Goal: Find specific page/section

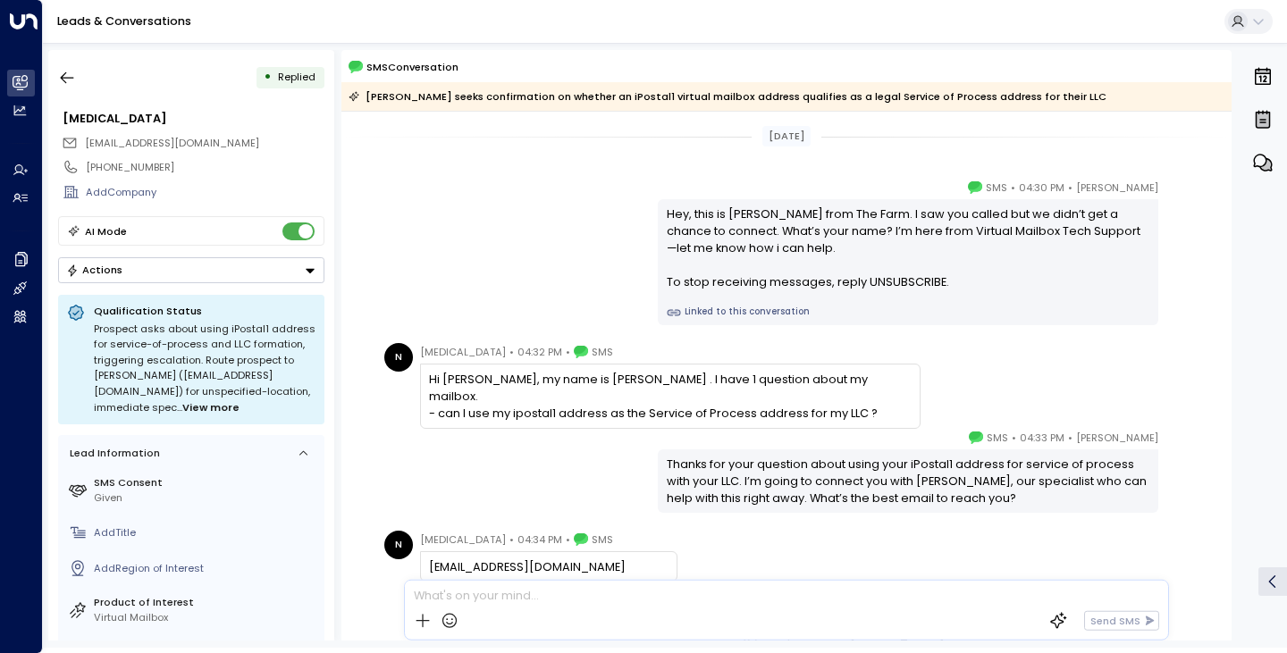
scroll to position [154, 0]
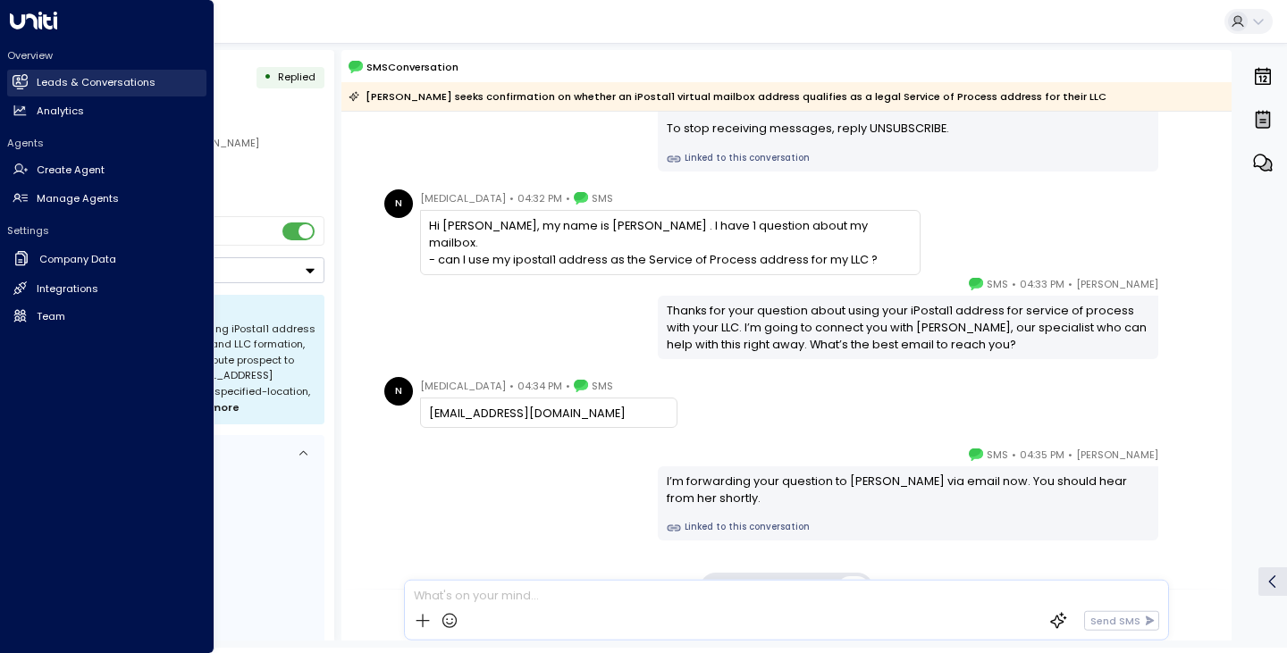
click at [55, 87] on h2 "Leads & Conversations" at bounding box center [96, 82] width 119 height 15
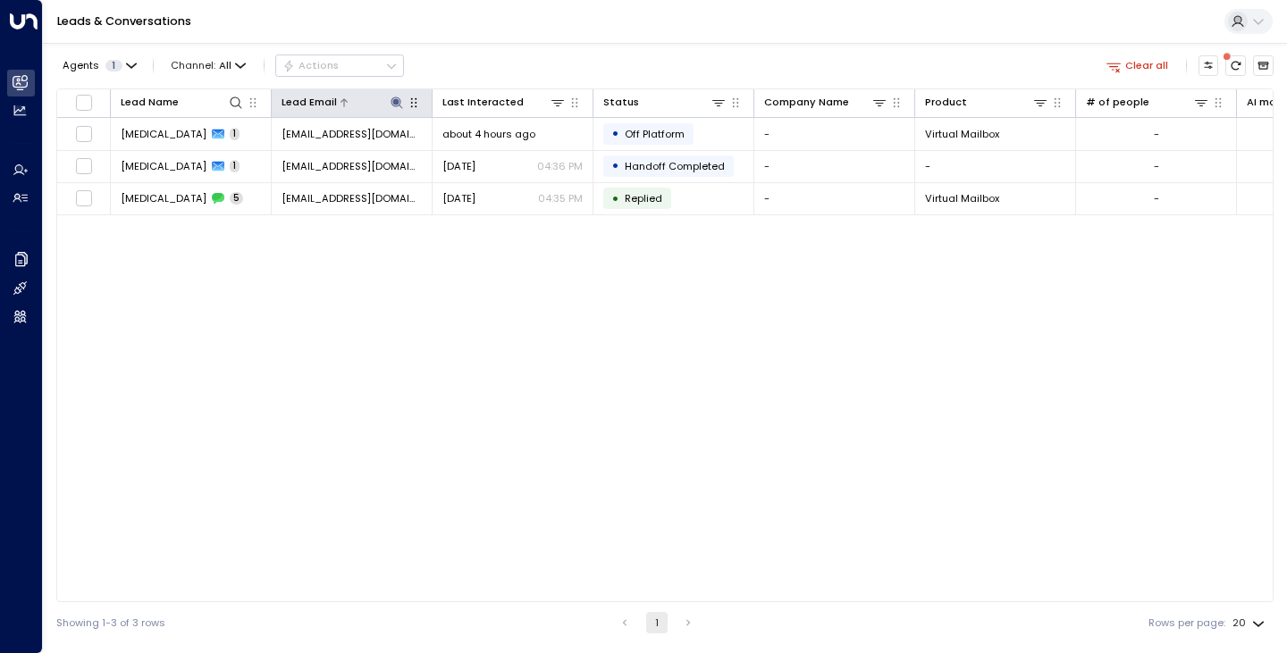
click at [398, 101] on icon at bounding box center [397, 103] width 12 height 12
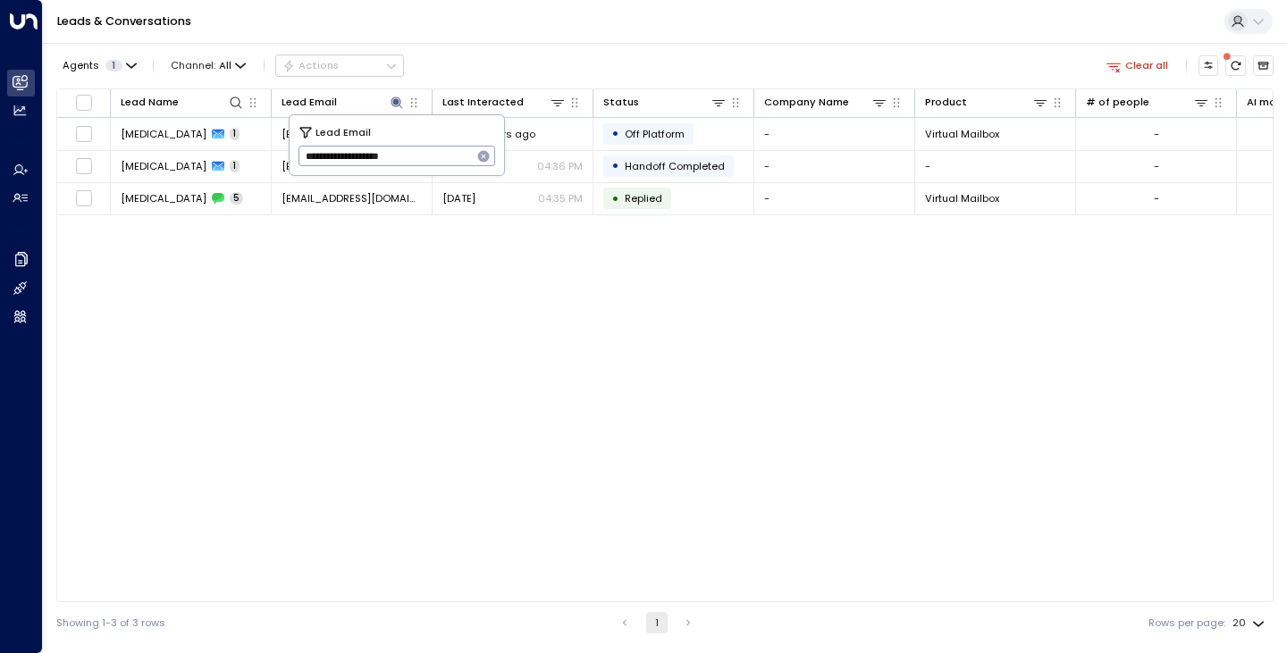
click at [491, 161] on icon "button" at bounding box center [483, 156] width 14 height 14
click at [425, 163] on input "text" at bounding box center [397, 156] width 198 height 29
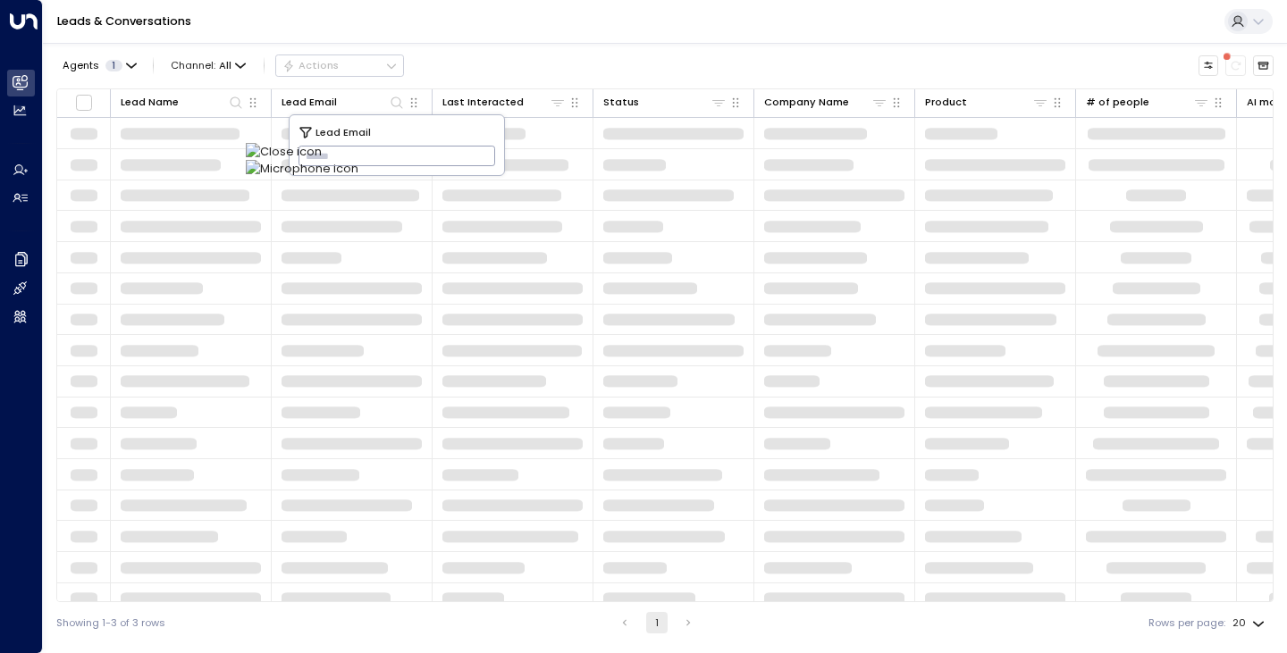
type input "**********"
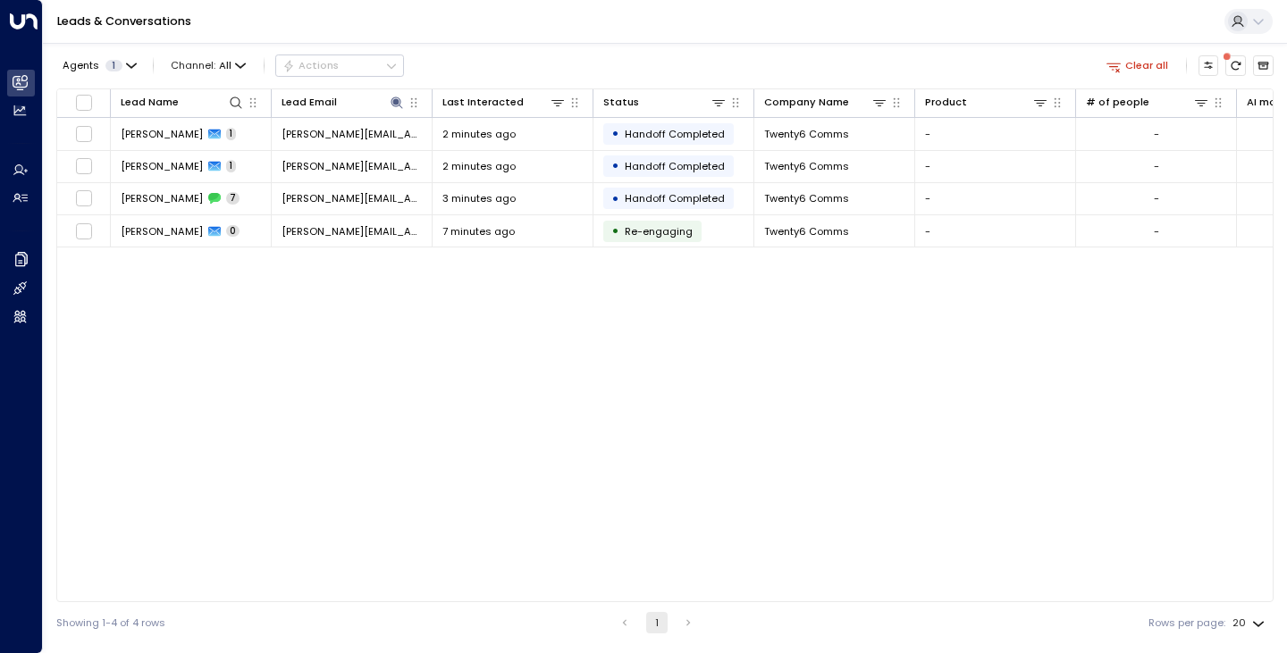
click at [214, 321] on div "Lead Name Lead Email Last Interacted Status Company Name Product # of people AI…" at bounding box center [664, 345] width 1217 height 514
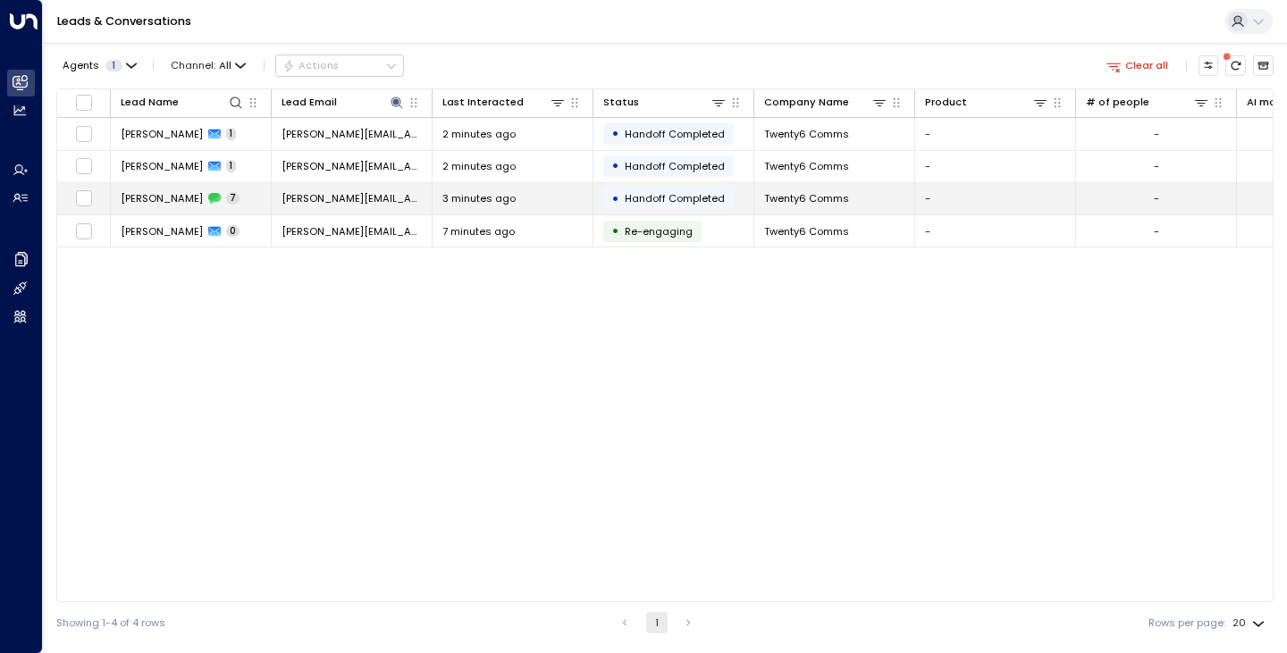
click at [137, 199] on span "[PERSON_NAME]" at bounding box center [162, 198] width 82 height 14
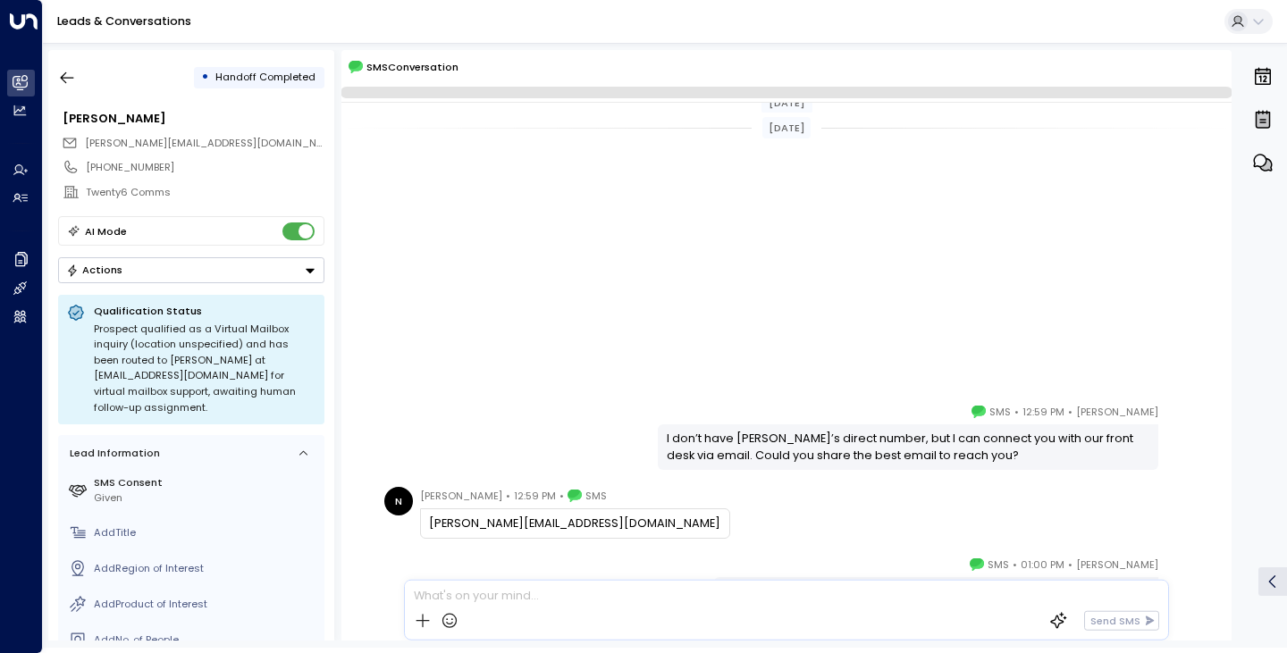
scroll to position [397, 0]
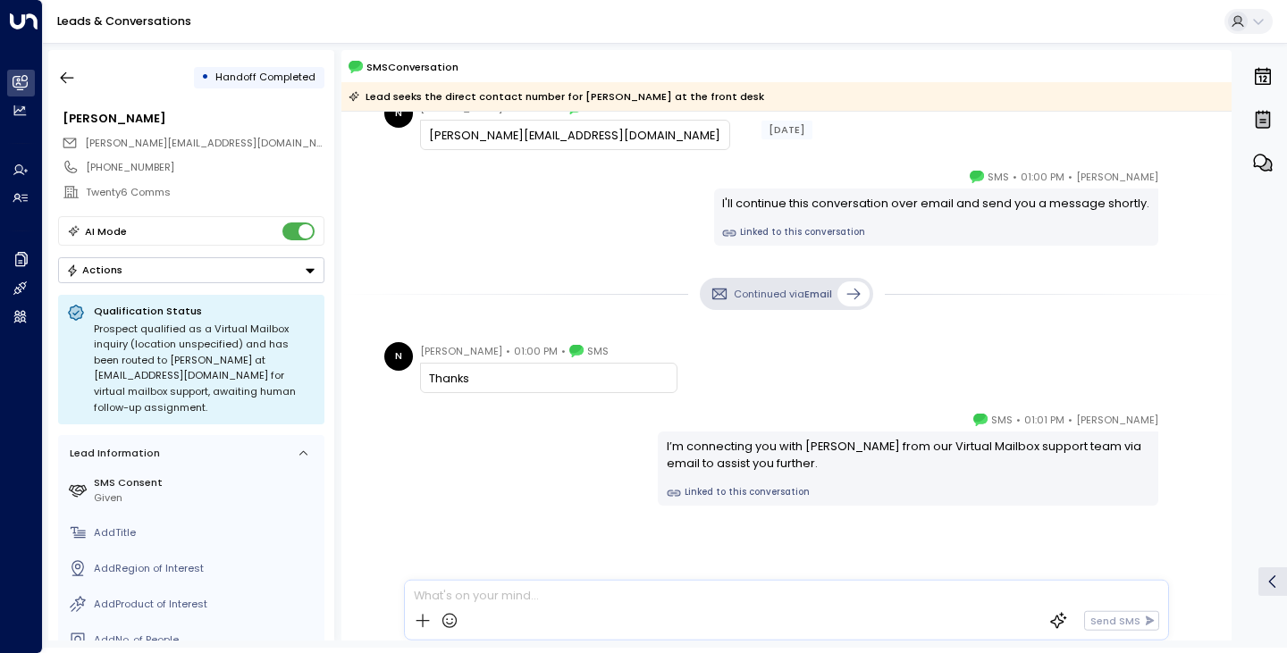
click at [481, 262] on div "[DATE] [DATE] [PERSON_NAME] • 12:59 PM • SMS I don’t have [PERSON_NAME]’s direc…" at bounding box center [786, 182] width 890 height 934
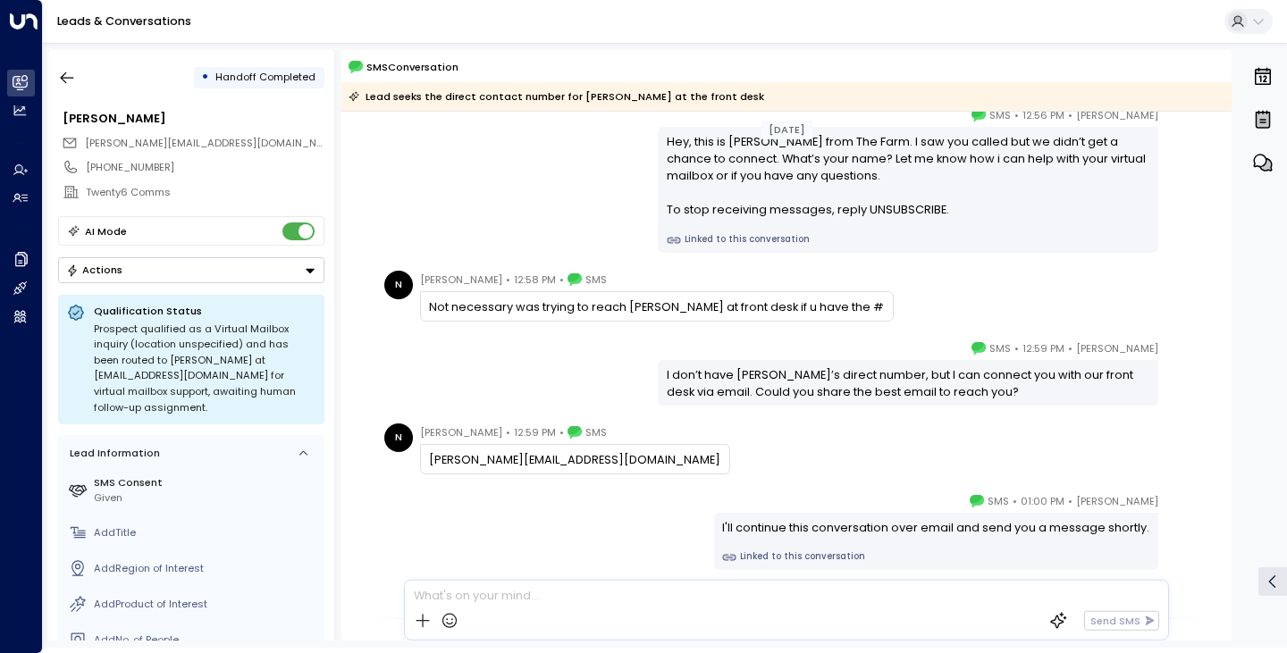
scroll to position [0, 0]
